Goal: Information Seeking & Learning: Learn about a topic

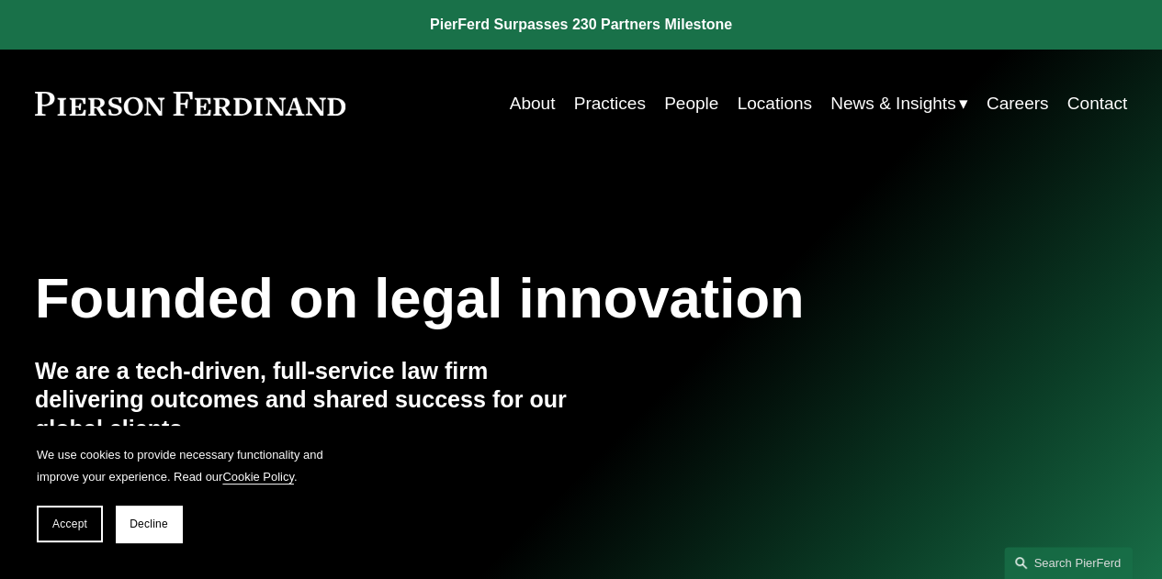
click at [756, 109] on link "Locations" at bounding box center [774, 103] width 74 height 35
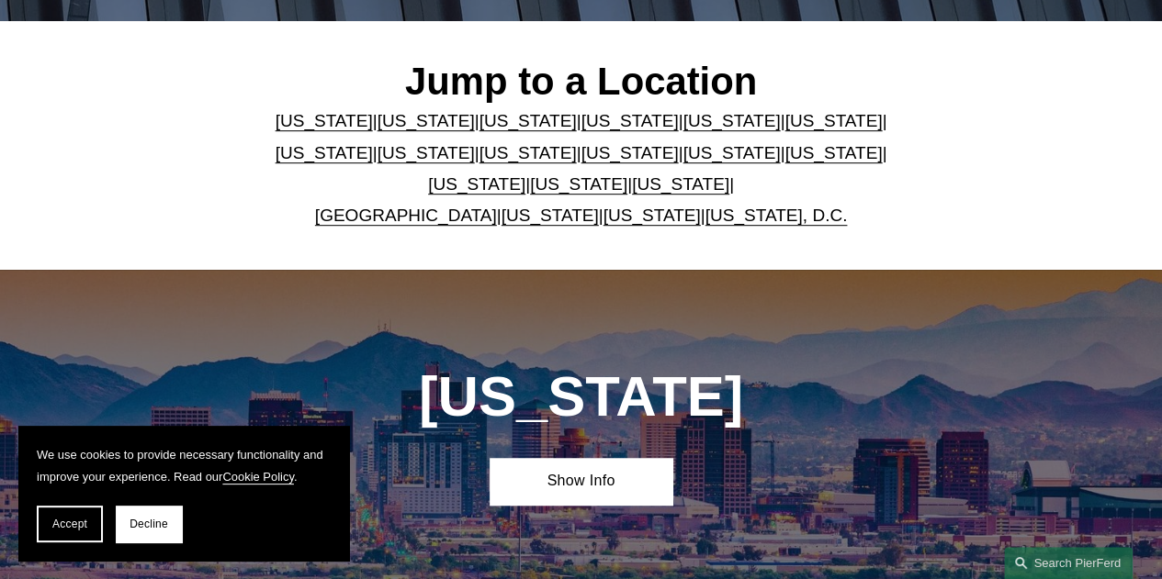
scroll to position [459, 0]
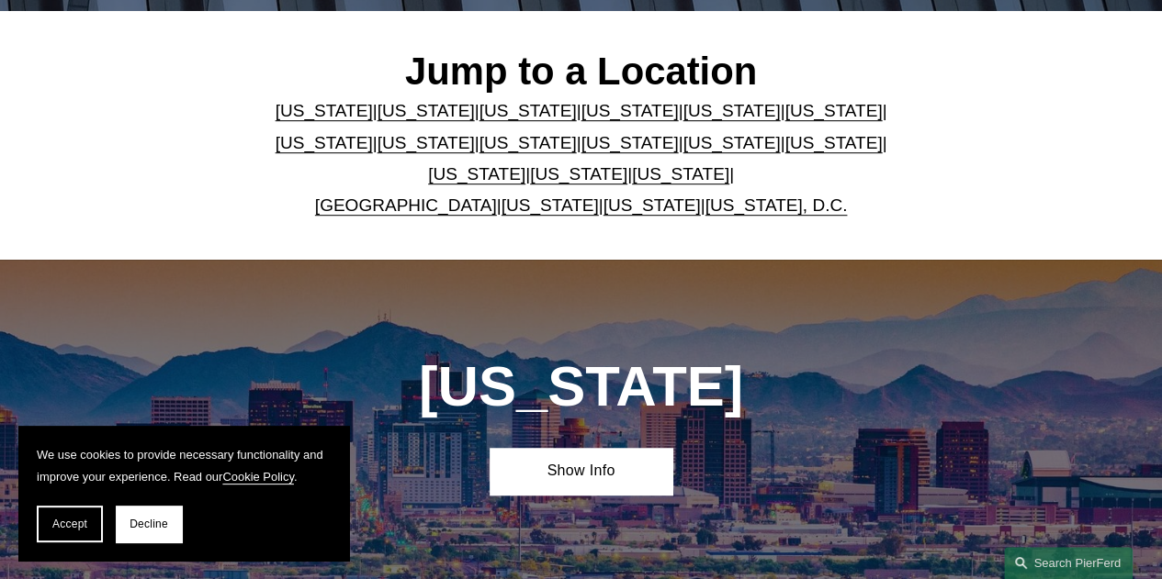
click at [602, 120] on link "[US_STATE]" at bounding box center [629, 110] width 97 height 19
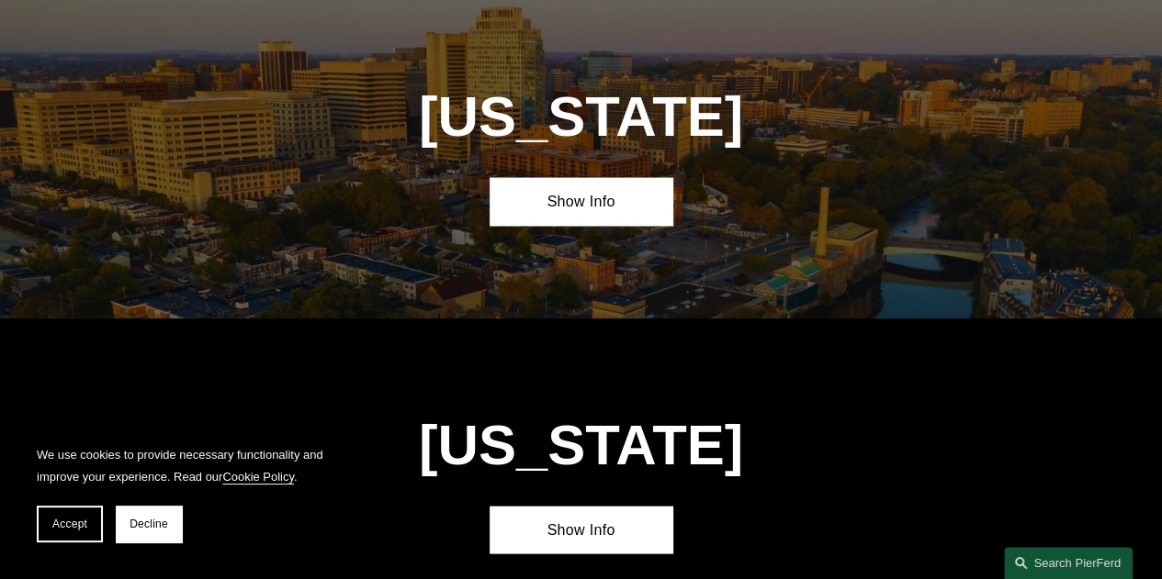
scroll to position [1722, 0]
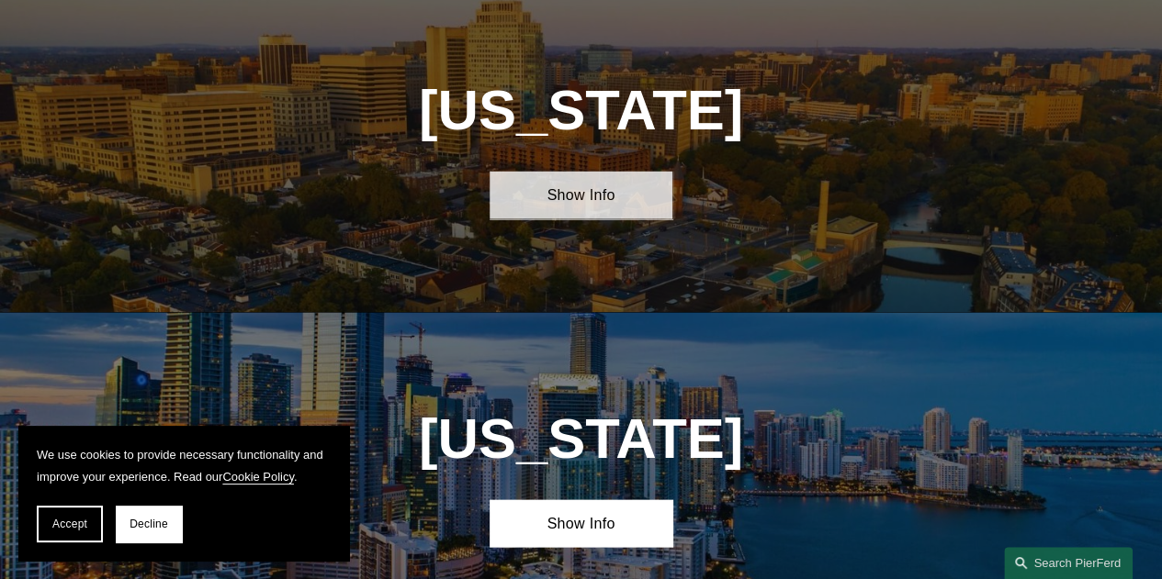
click at [593, 208] on link "Show Info" at bounding box center [580, 194] width 182 height 47
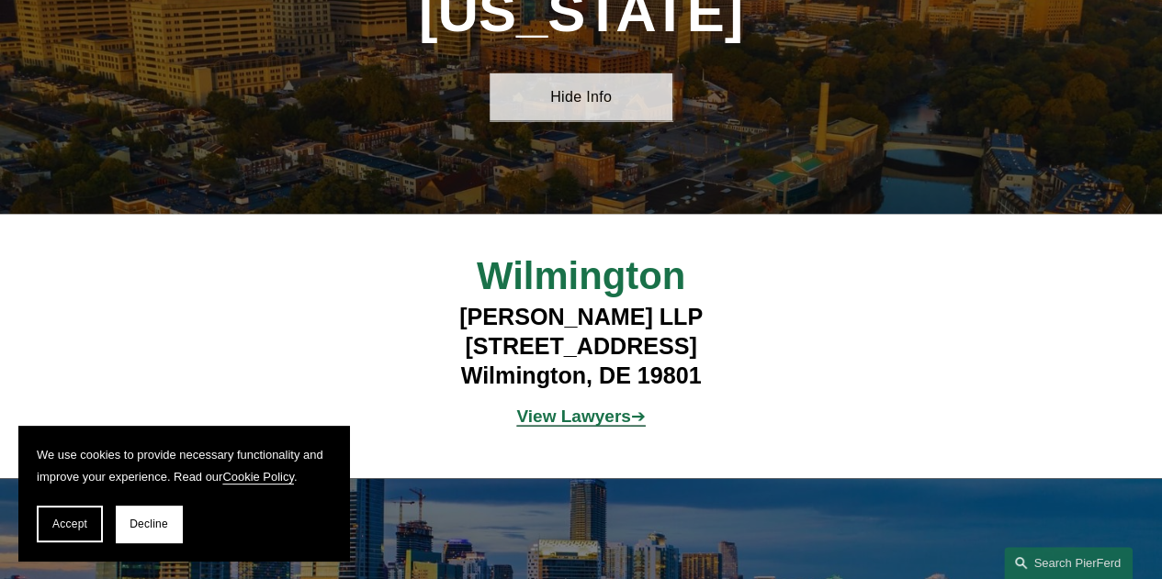
scroll to position [1906, 0]
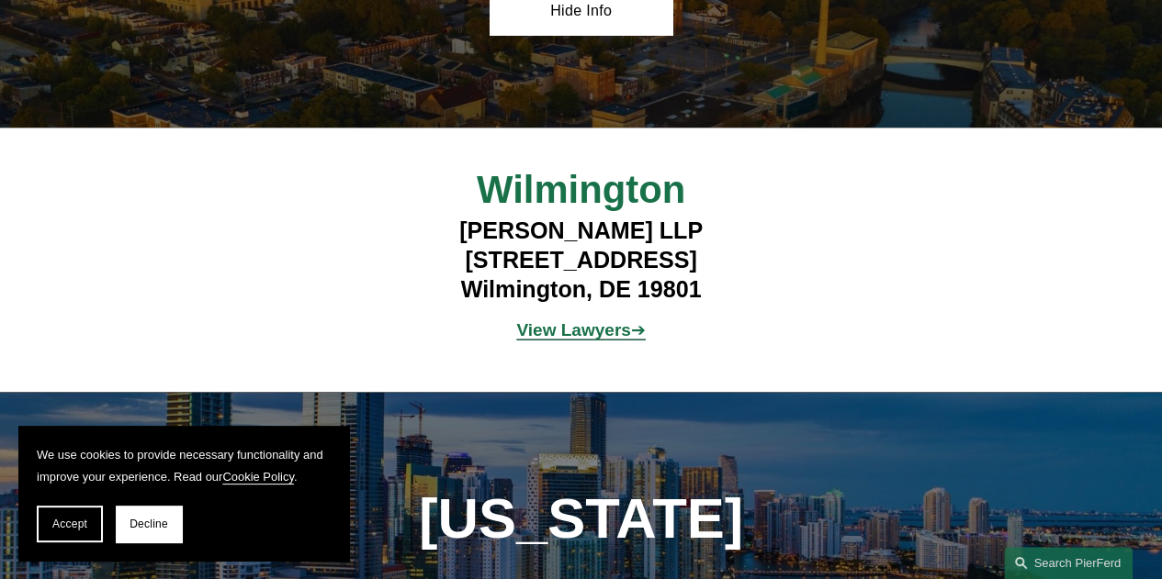
click at [593, 340] on strong "View Lawyers" at bounding box center [573, 330] width 114 height 19
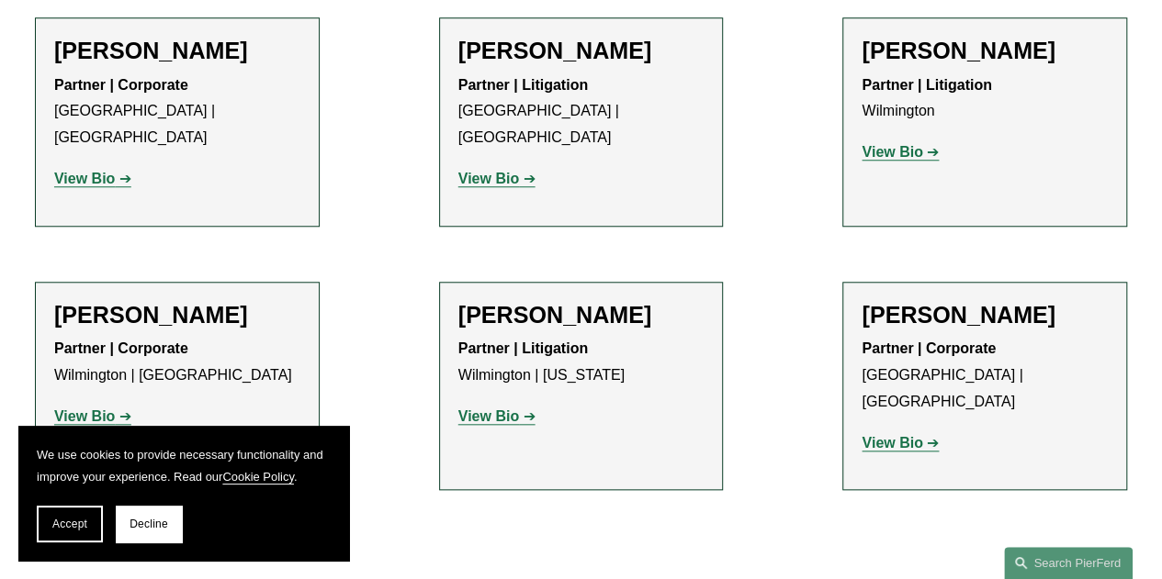
scroll to position [735, 0]
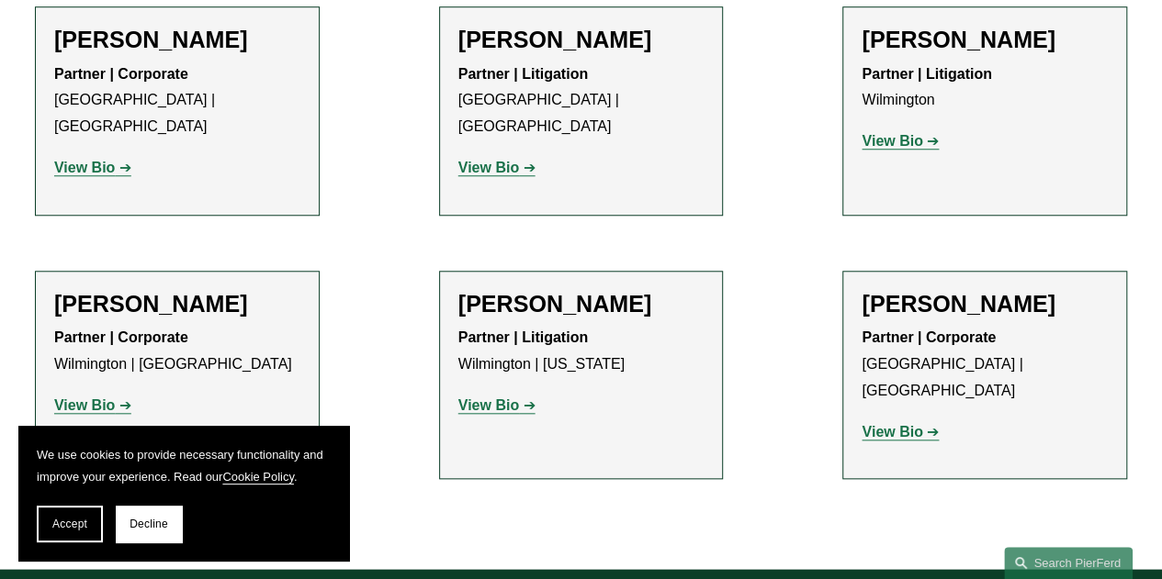
click at [512, 160] on strong "View Bio" at bounding box center [488, 168] width 61 height 16
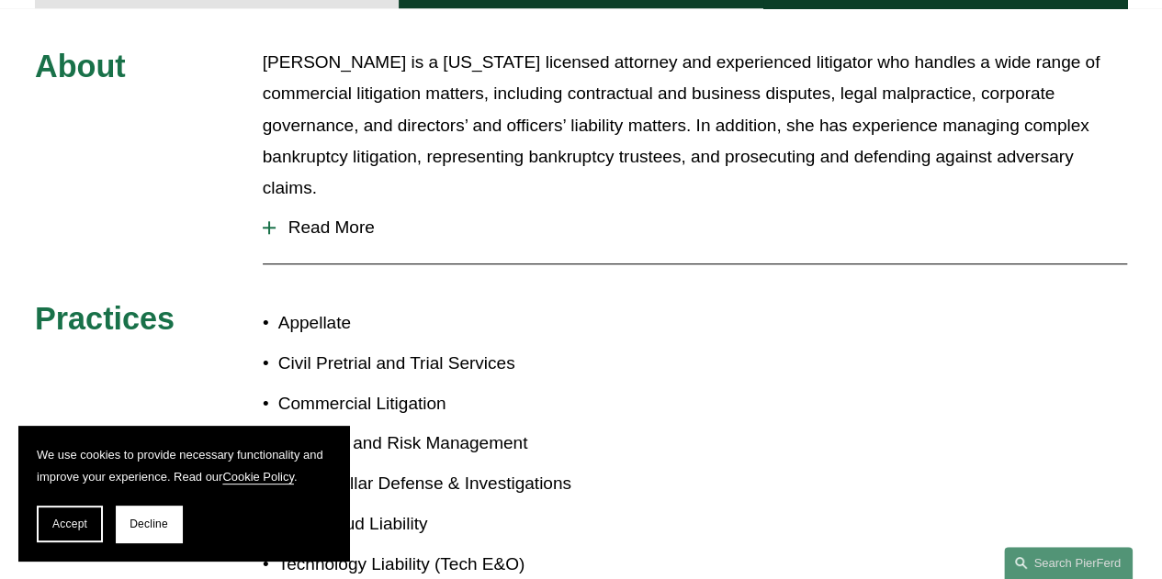
scroll to position [643, 0]
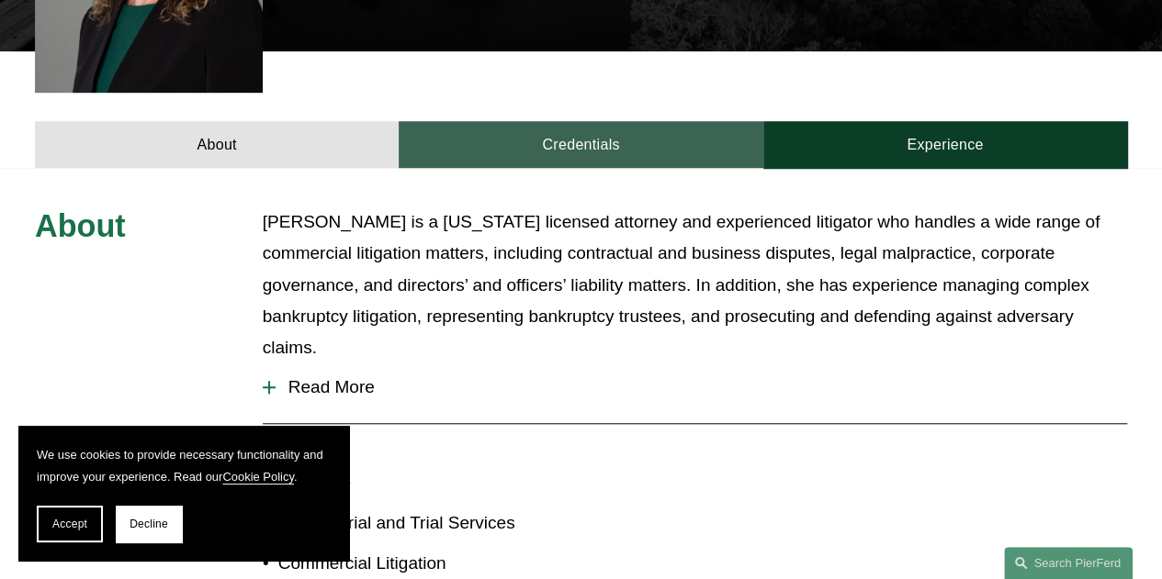
click at [611, 121] on link "Credentials" at bounding box center [581, 144] width 364 height 47
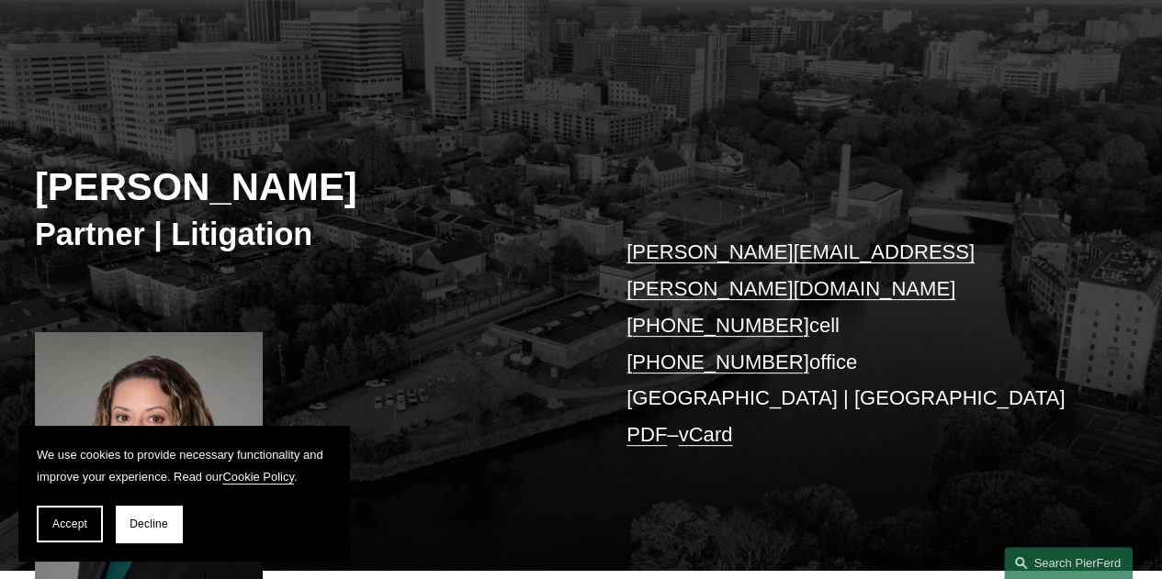
scroll to position [0, 0]
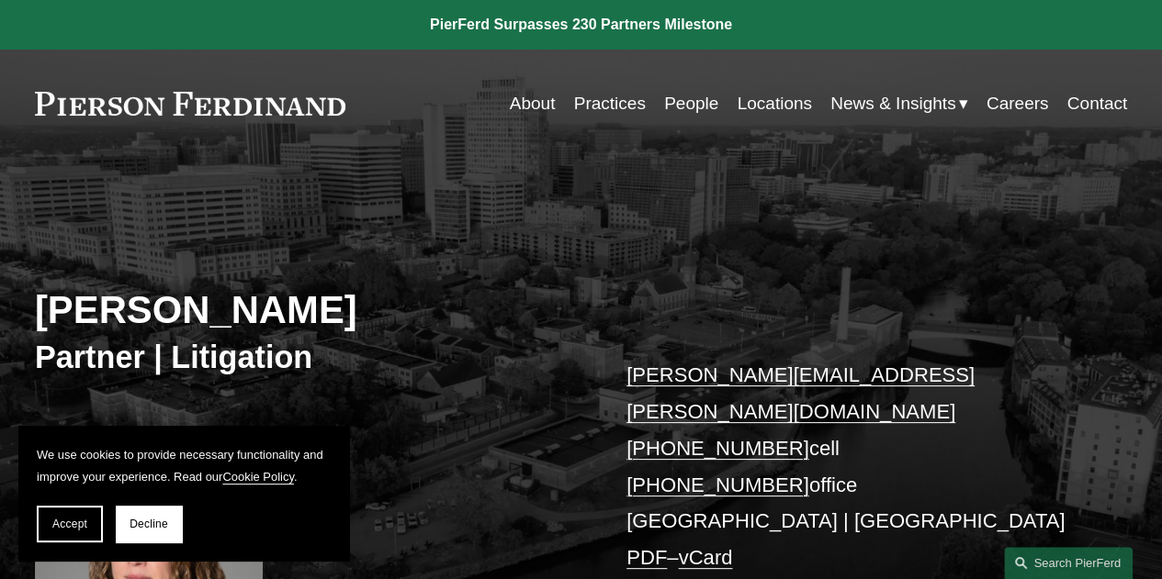
click at [689, 106] on link "People" at bounding box center [691, 103] width 54 height 35
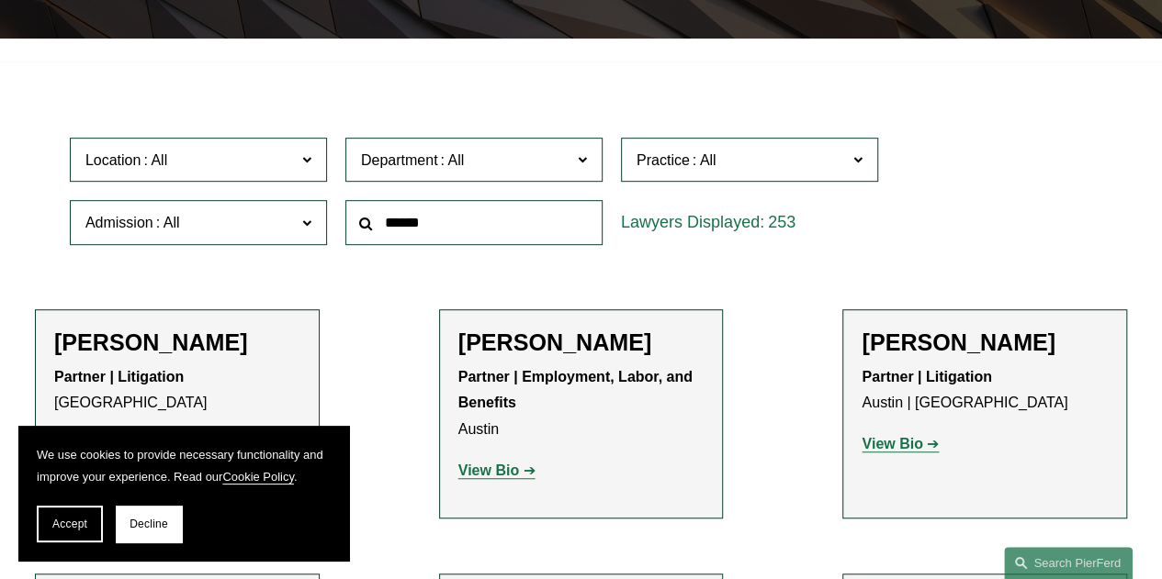
scroll to position [459, 0]
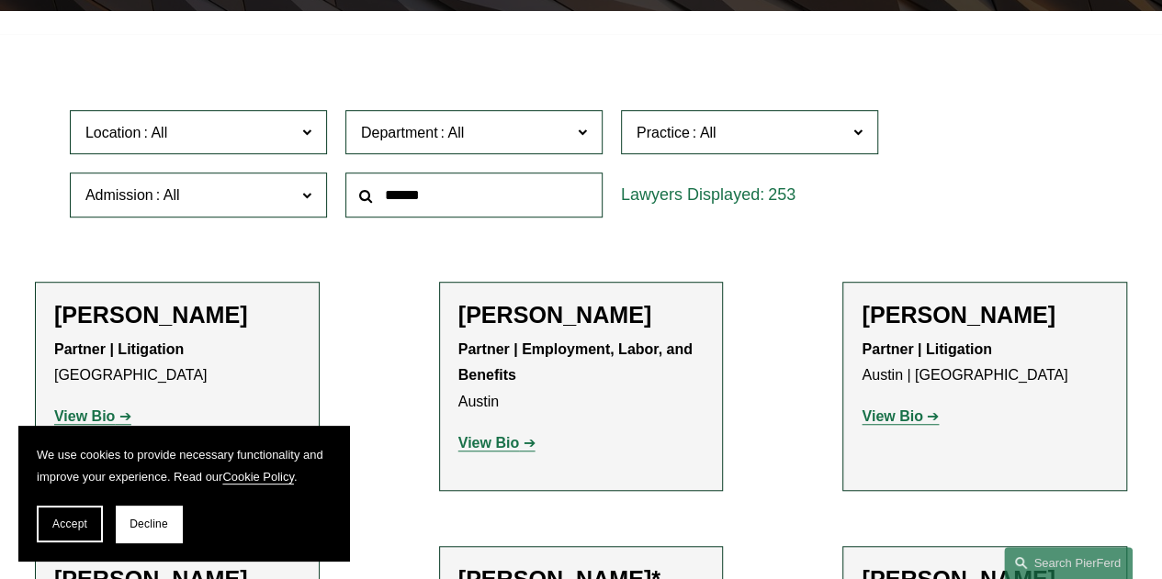
click at [303, 203] on span at bounding box center [306, 195] width 9 height 24
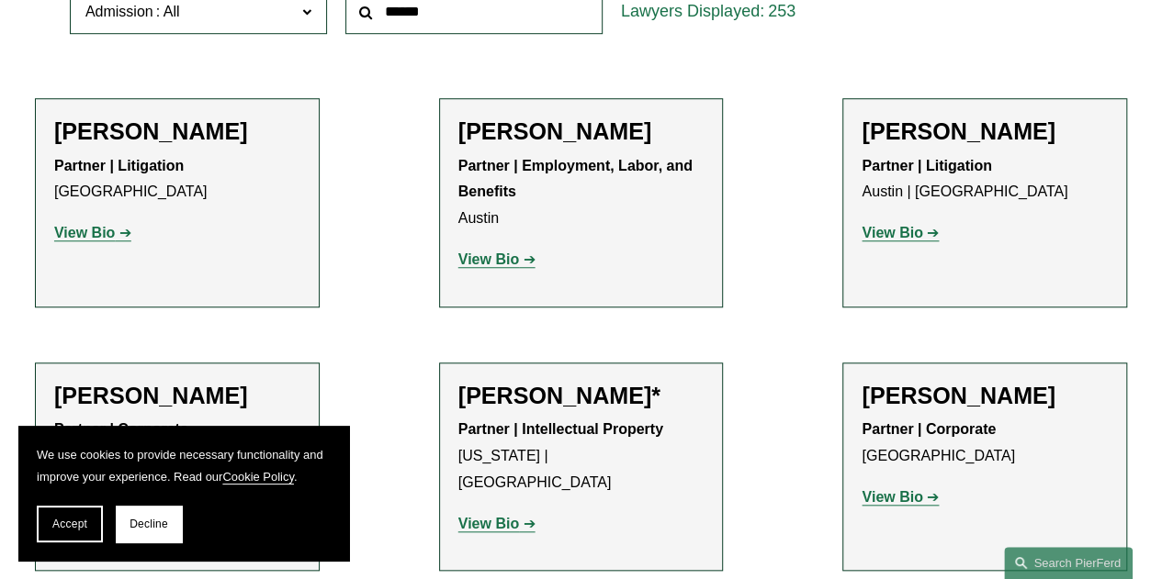
scroll to position [735, 0]
click at [0, 0] on link "[US_STATE]" at bounding box center [0, 0] width 0 height 0
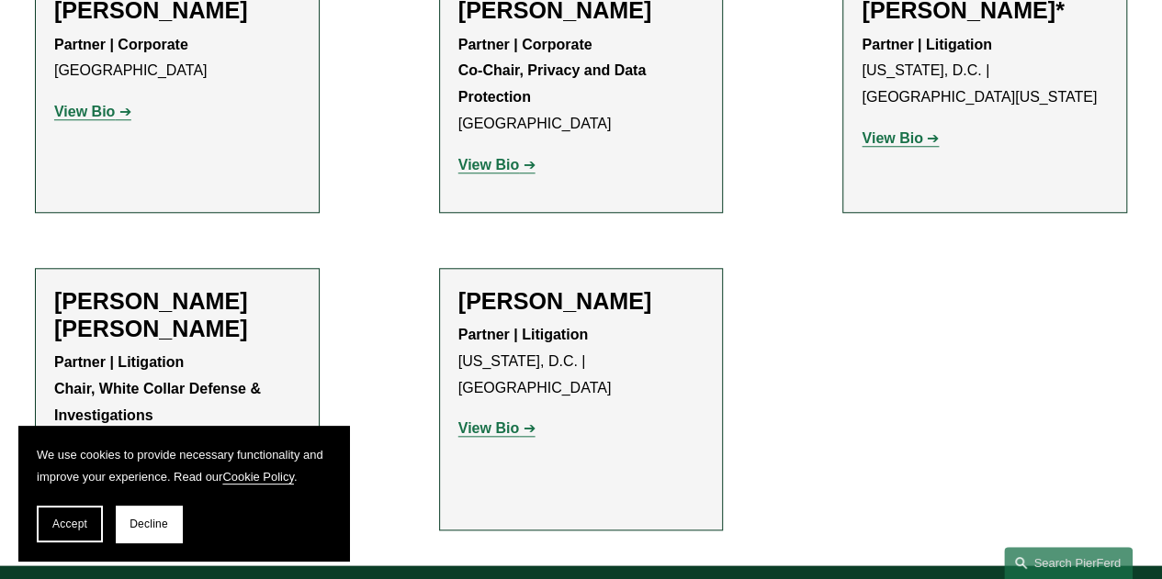
scroll to position [738, 0]
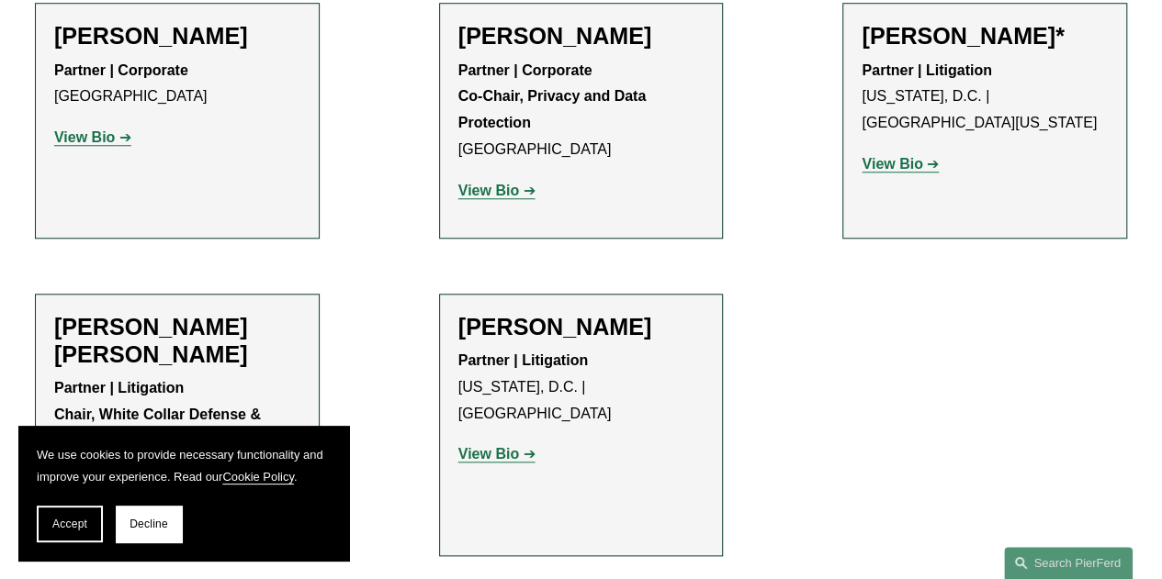
click at [909, 156] on strong "View Bio" at bounding box center [891, 164] width 61 height 16
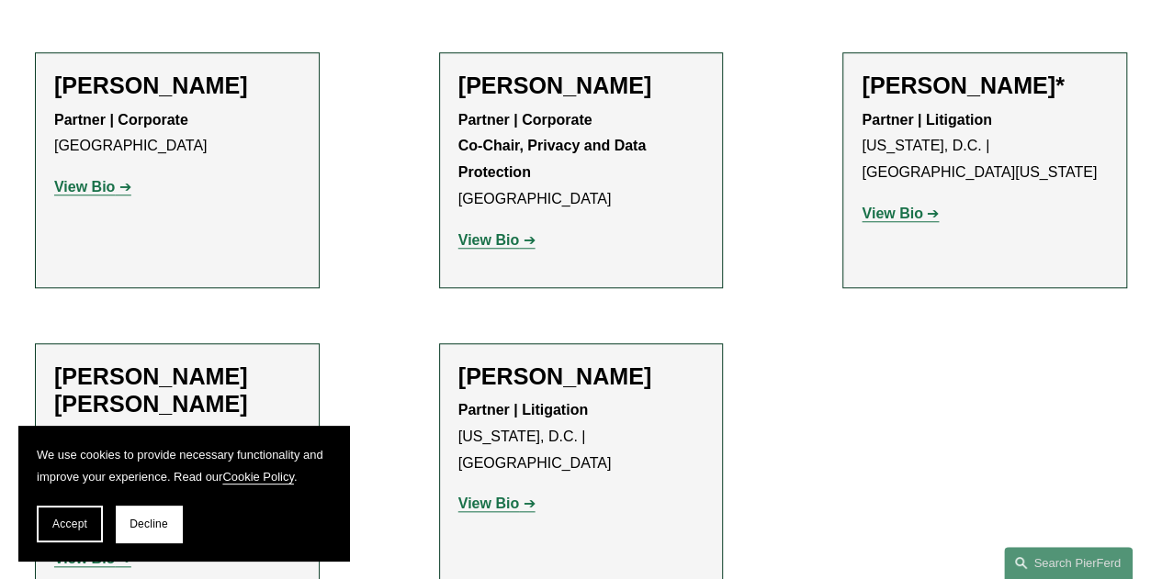
scroll to position [830, 0]
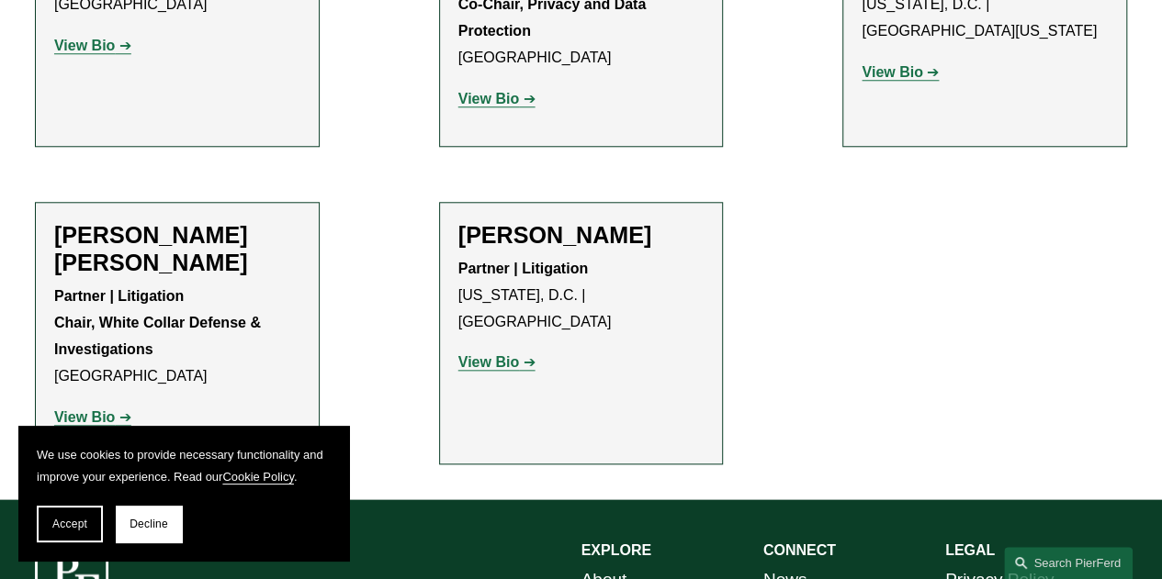
click at [487, 369] on strong "View Bio" at bounding box center [488, 362] width 61 height 16
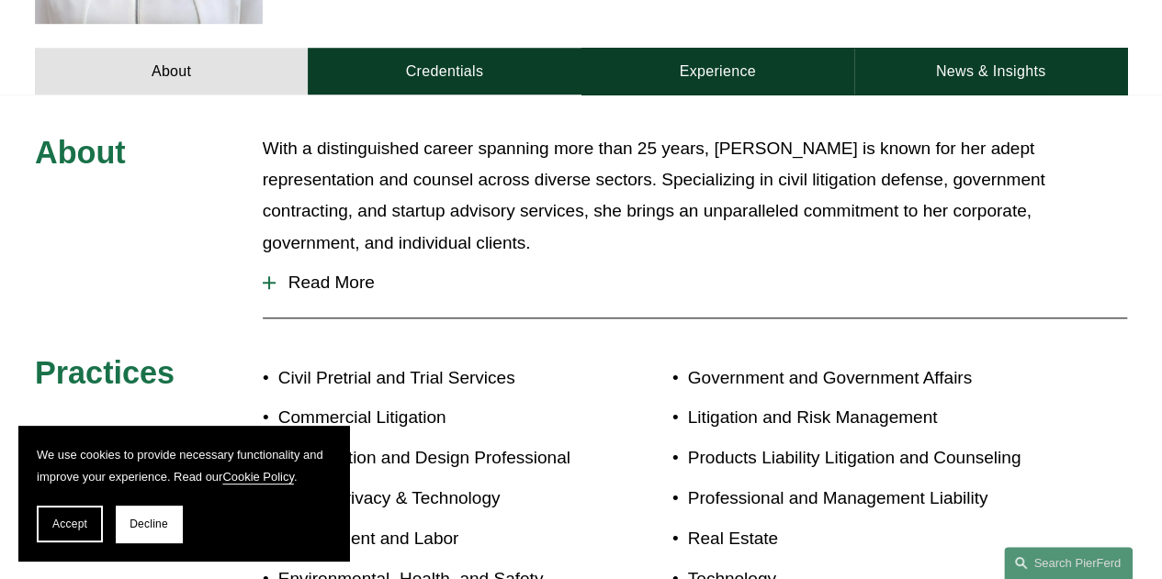
scroll to position [643, 0]
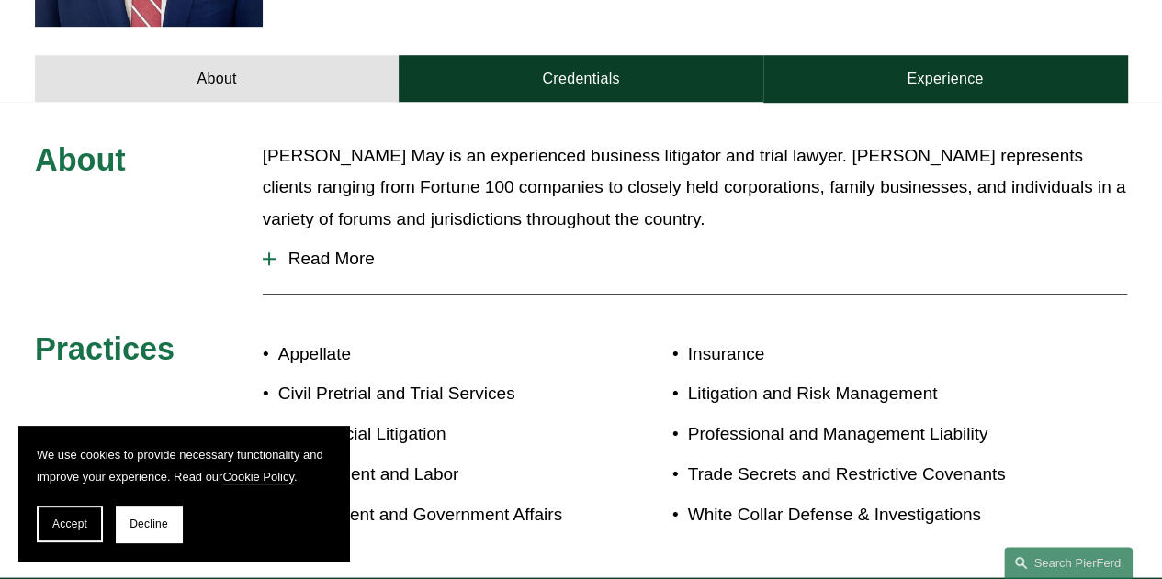
scroll to position [643, 0]
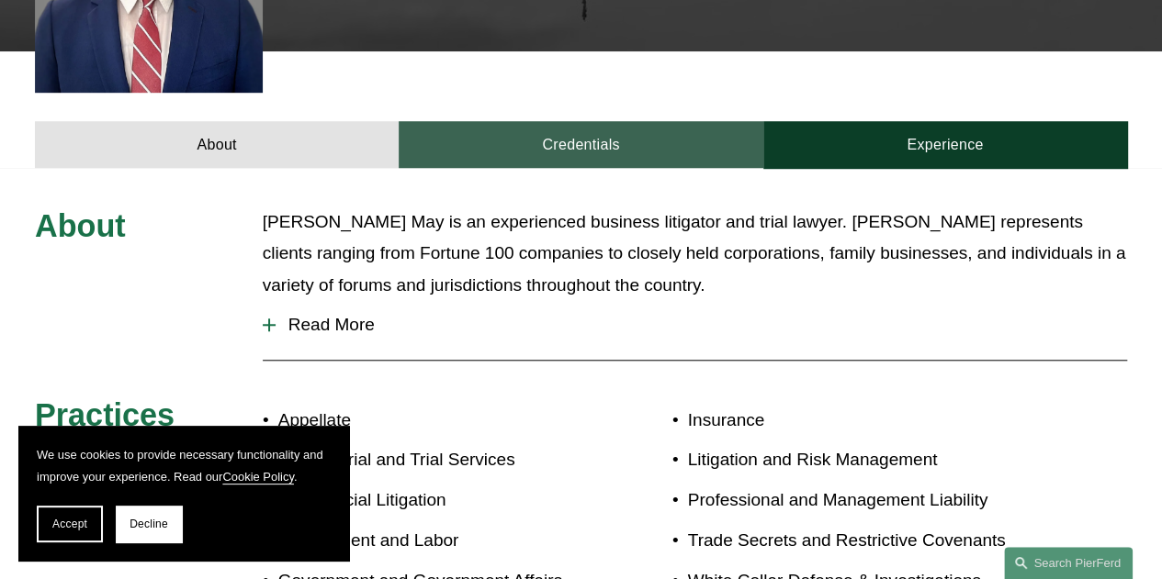
click at [564, 121] on link "Credentials" at bounding box center [581, 144] width 364 height 47
